Goal: Find specific page/section: Find specific page/section

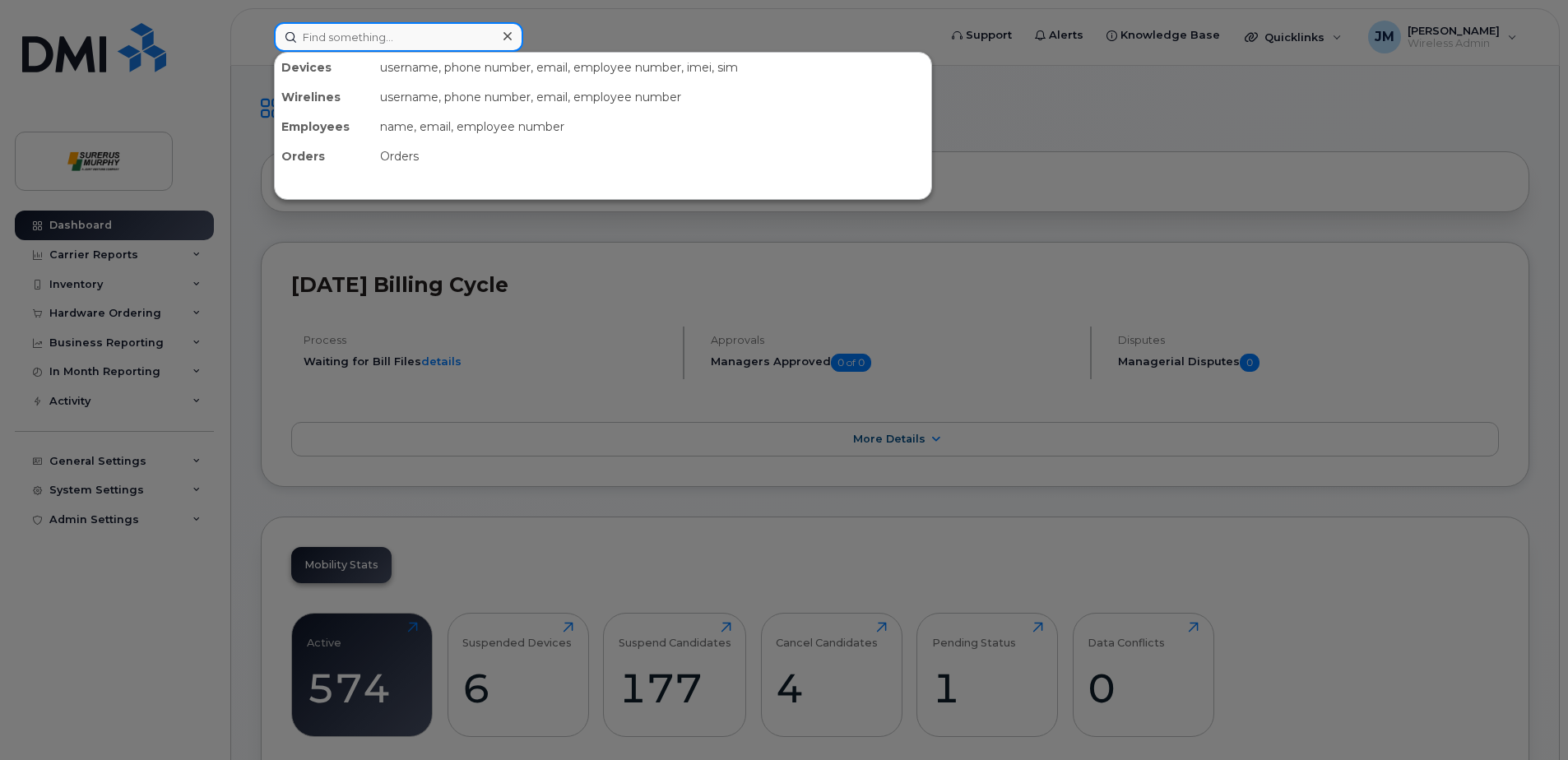
drag, startPoint x: 279, startPoint y: 46, endPoint x: 299, endPoint y: 51, distance: 20.6
click at [279, 46] on input at bounding box center [399, 37] width 250 height 30
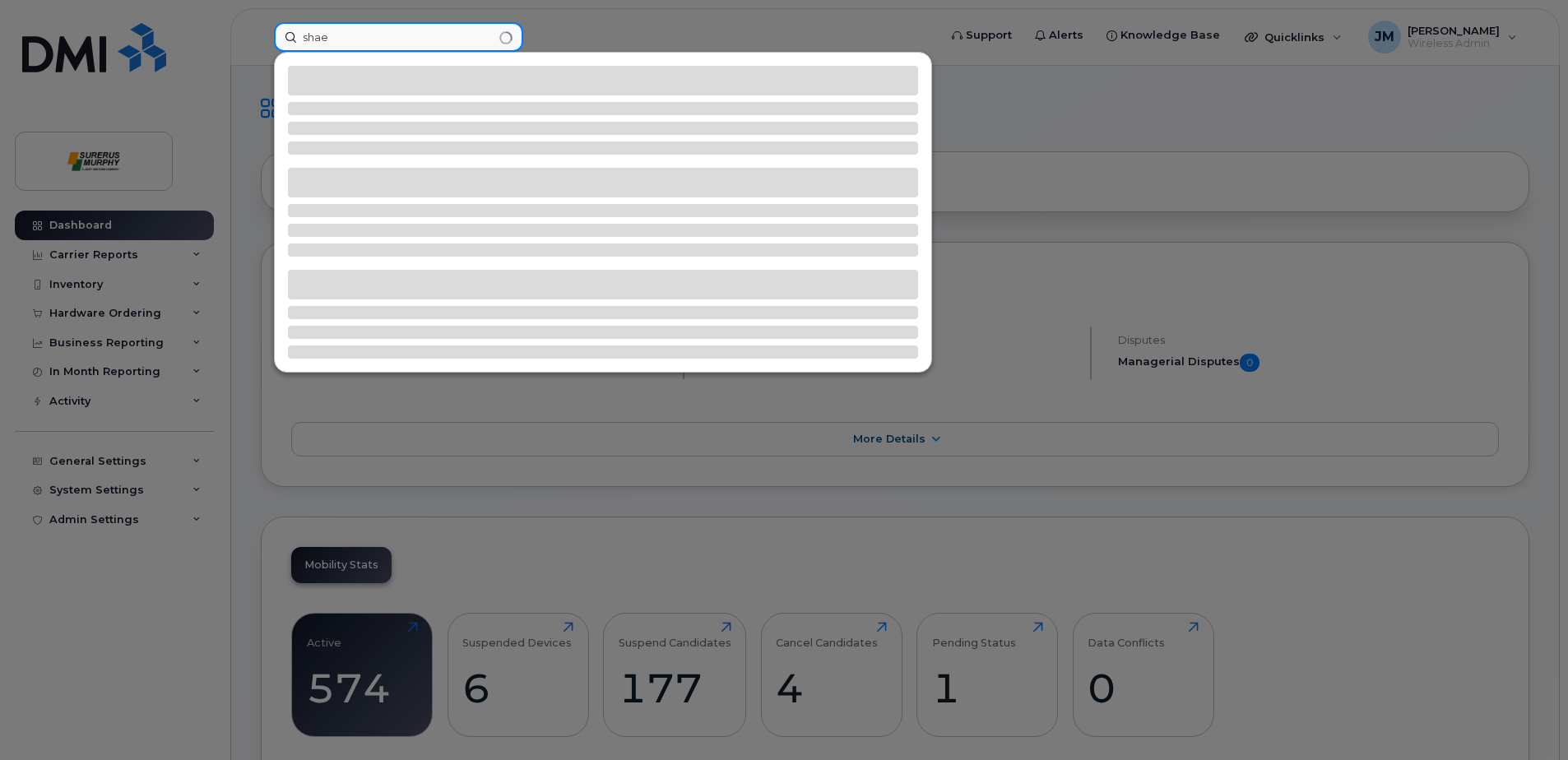
type input "shae"
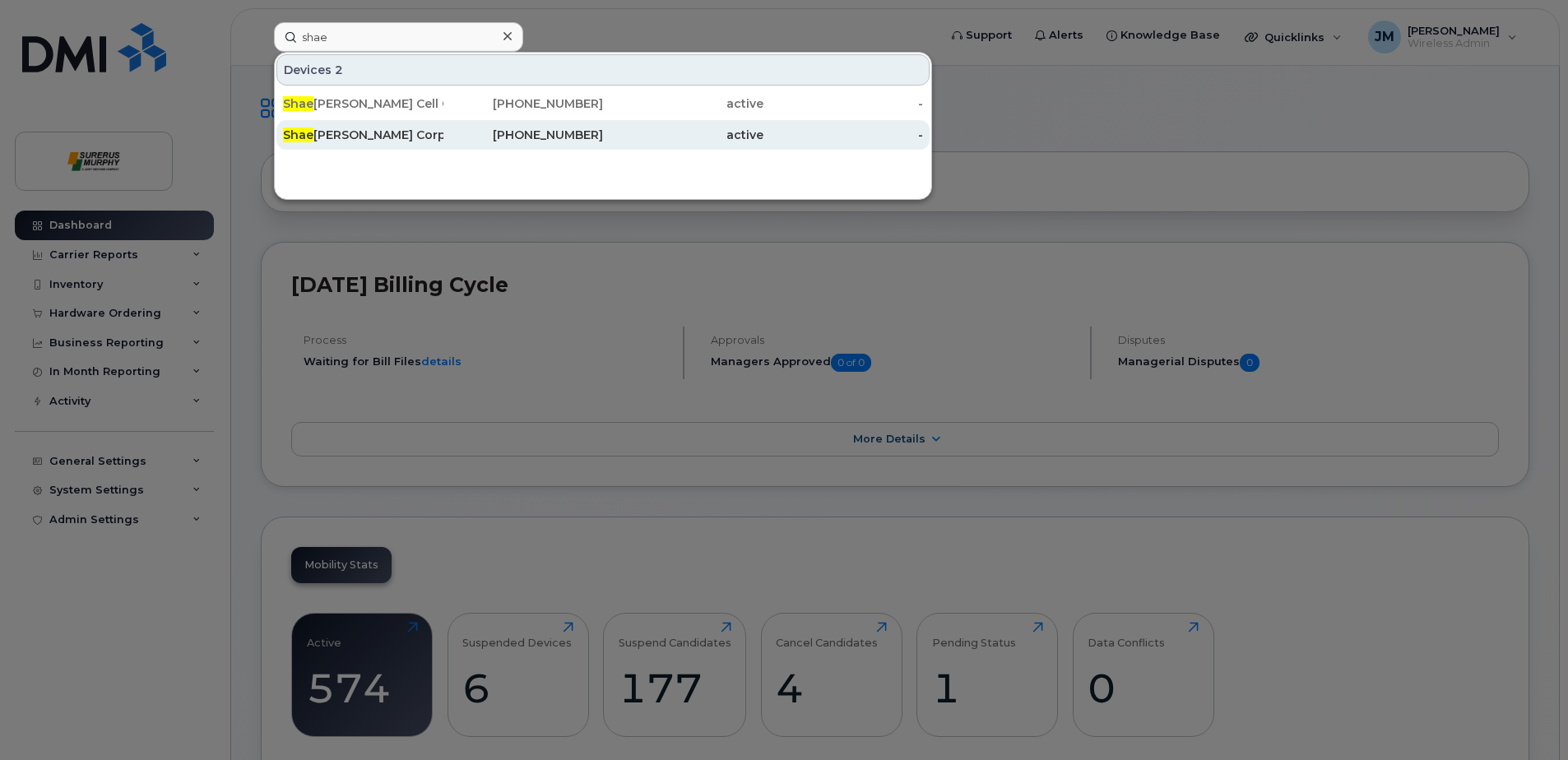
click at [396, 144] on div "Shae Rowland Corp" at bounding box center [363, 135] width 160 height 30
